Goal: Task Accomplishment & Management: Complete application form

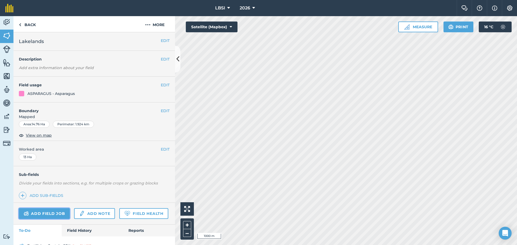
click at [44, 213] on link "Add field job" at bounding box center [44, 213] width 51 height 11
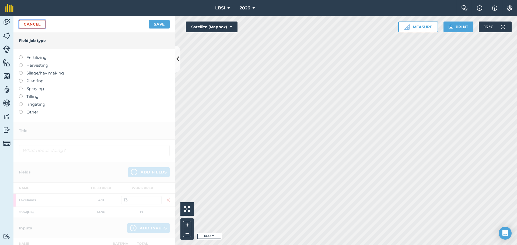
click at [40, 27] on link "Cancel" at bounding box center [32, 24] width 27 height 9
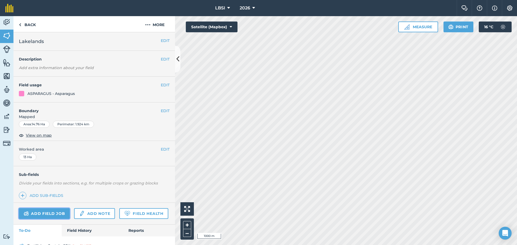
click at [48, 211] on link "Add field job" at bounding box center [44, 213] width 51 height 11
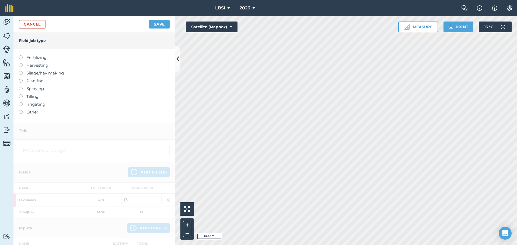
click at [21, 87] on label at bounding box center [23, 87] width 8 height 0
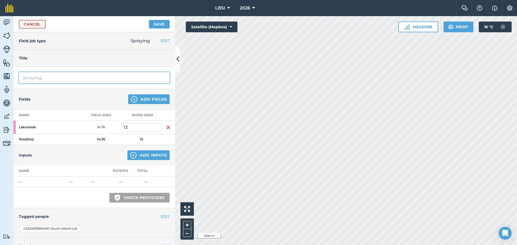
click at [49, 79] on input "Spraying" at bounding box center [94, 77] width 151 height 11
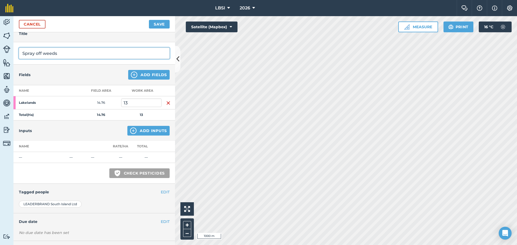
scroll to position [49, 0]
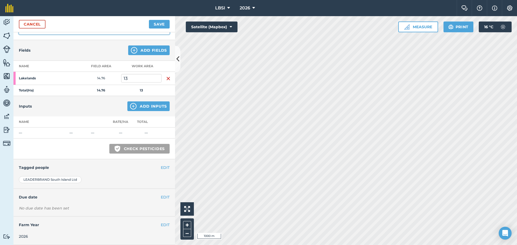
type input "Spray off weeds"
click at [131, 108] on img at bounding box center [133, 106] width 6 height 6
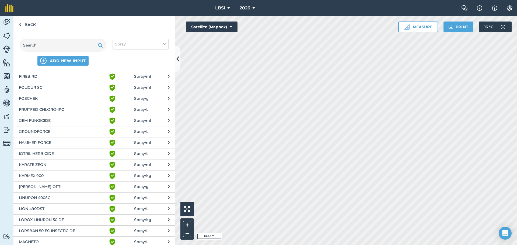
scroll to position [377, 0]
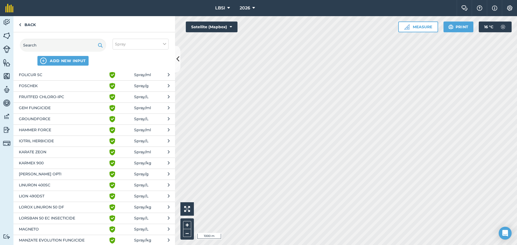
click at [134, 197] on span "Spray / L" at bounding box center [141, 196] width 14 height 6
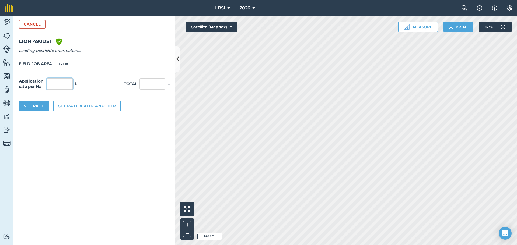
drag, startPoint x: 55, startPoint y: 82, endPoint x: 53, endPoint y: 85, distance: 3.9
click at [55, 82] on input "text" at bounding box center [60, 83] width 26 height 11
type input "3"
type input "39"
click at [72, 109] on button "Set rate & add another" at bounding box center [87, 106] width 68 height 11
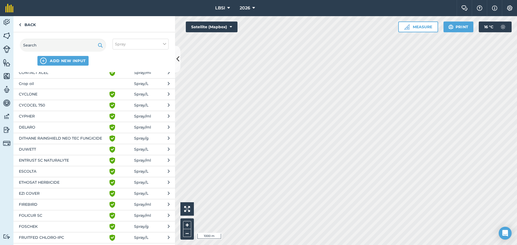
scroll to position [242, 0]
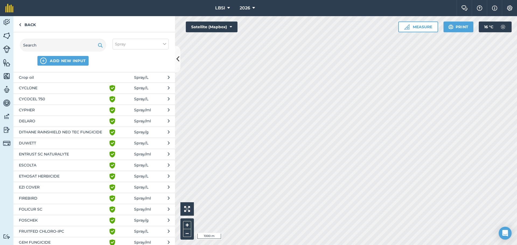
click at [36, 187] on span "EZI COVER" at bounding box center [63, 187] width 88 height 6
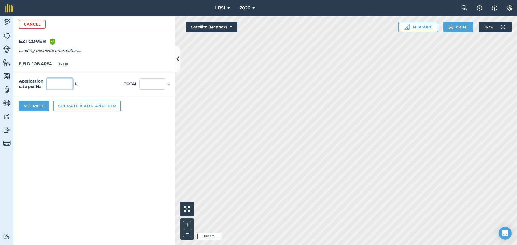
click at [59, 83] on input "text" at bounding box center [60, 83] width 26 height 11
type input "1"
type input "13"
click at [64, 107] on button "Set rate & add another" at bounding box center [87, 106] width 68 height 11
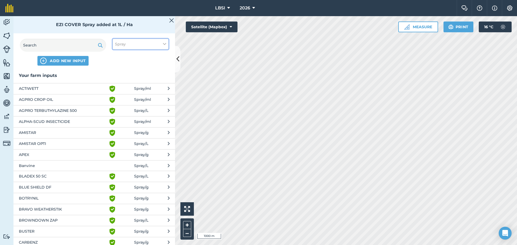
click at [164, 44] on icon at bounding box center [164, 44] width 3 height 6
click at [119, 96] on label "Other" at bounding box center [140, 96] width 51 height 6
click at [118, 96] on input "Other" at bounding box center [116, 94] width 3 height 3
checkbox input "true"
click at [60, 48] on input "text" at bounding box center [63, 45] width 86 height 13
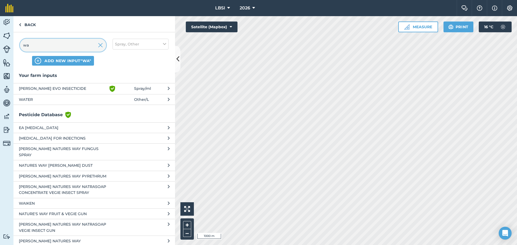
type input "wa"
click at [40, 100] on span "WATER" at bounding box center [63, 100] width 88 height 6
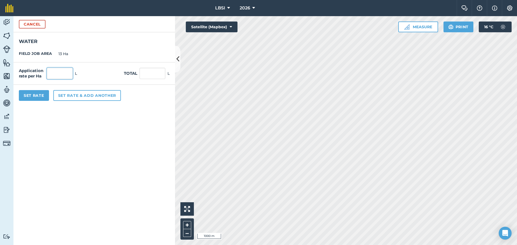
click at [61, 74] on input "text" at bounding box center [60, 73] width 26 height 11
type input "180"
type input "2,340"
click at [35, 96] on button "Set Rate" at bounding box center [34, 95] width 30 height 11
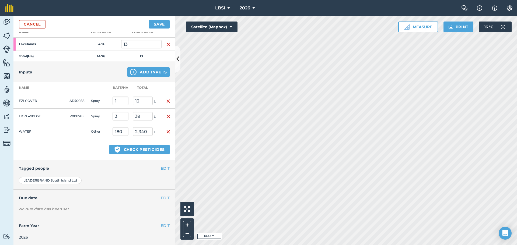
scroll to position [84, 0]
click at [161, 168] on button "EDIT" at bounding box center [165, 168] width 9 height 6
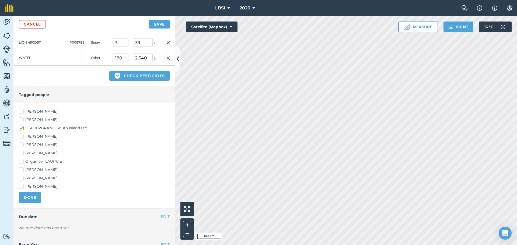
scroll to position [165, 0]
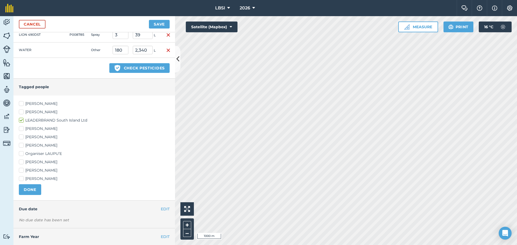
click at [21, 145] on label "[PERSON_NAME]" at bounding box center [94, 146] width 151 height 6
click at [21, 145] on input "[PERSON_NAME]" at bounding box center [20, 144] width 3 height 3
checkbox input "true"
click at [22, 162] on label "[PERSON_NAME]" at bounding box center [94, 162] width 151 height 6
click at [22, 162] on input "[PERSON_NAME]" at bounding box center [20, 160] width 3 height 3
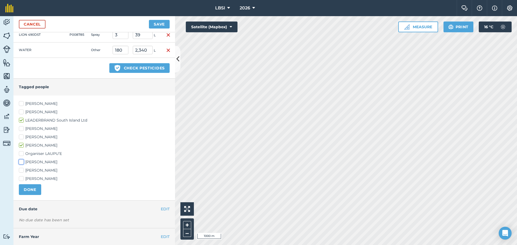
checkbox input "true"
click at [30, 189] on button "DONE" at bounding box center [30, 189] width 22 height 11
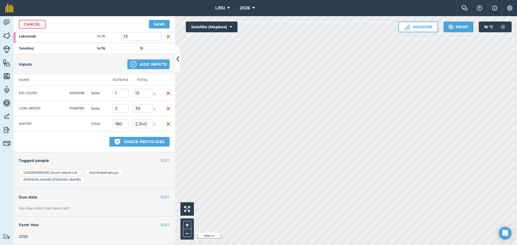
scroll to position [84, 0]
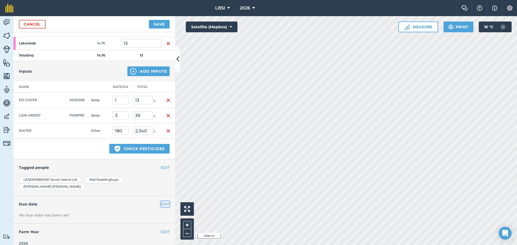
drag, startPoint x: 158, startPoint y: 198, endPoint x: 130, endPoint y: 197, distance: 28.3
click at [161, 201] on button "EDIT" at bounding box center [165, 204] width 9 height 6
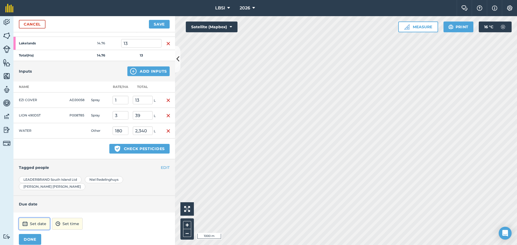
click at [35, 219] on button "Set date" at bounding box center [34, 224] width 31 height 12
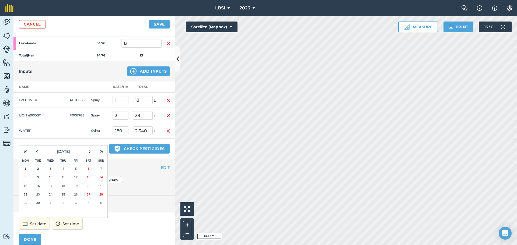
click at [64, 184] on abbr "18" at bounding box center [62, 185] width 3 height 3
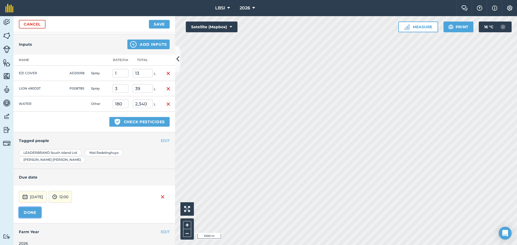
click at [33, 207] on button "DONE" at bounding box center [30, 212] width 22 height 11
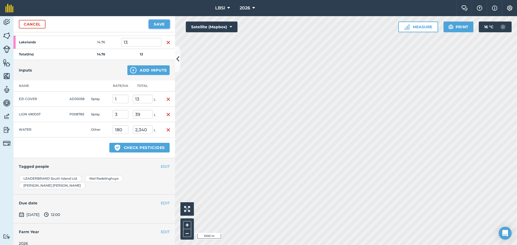
click at [164, 24] on button "Save" at bounding box center [159, 24] width 21 height 9
